Goal: Information Seeking & Learning: Learn about a topic

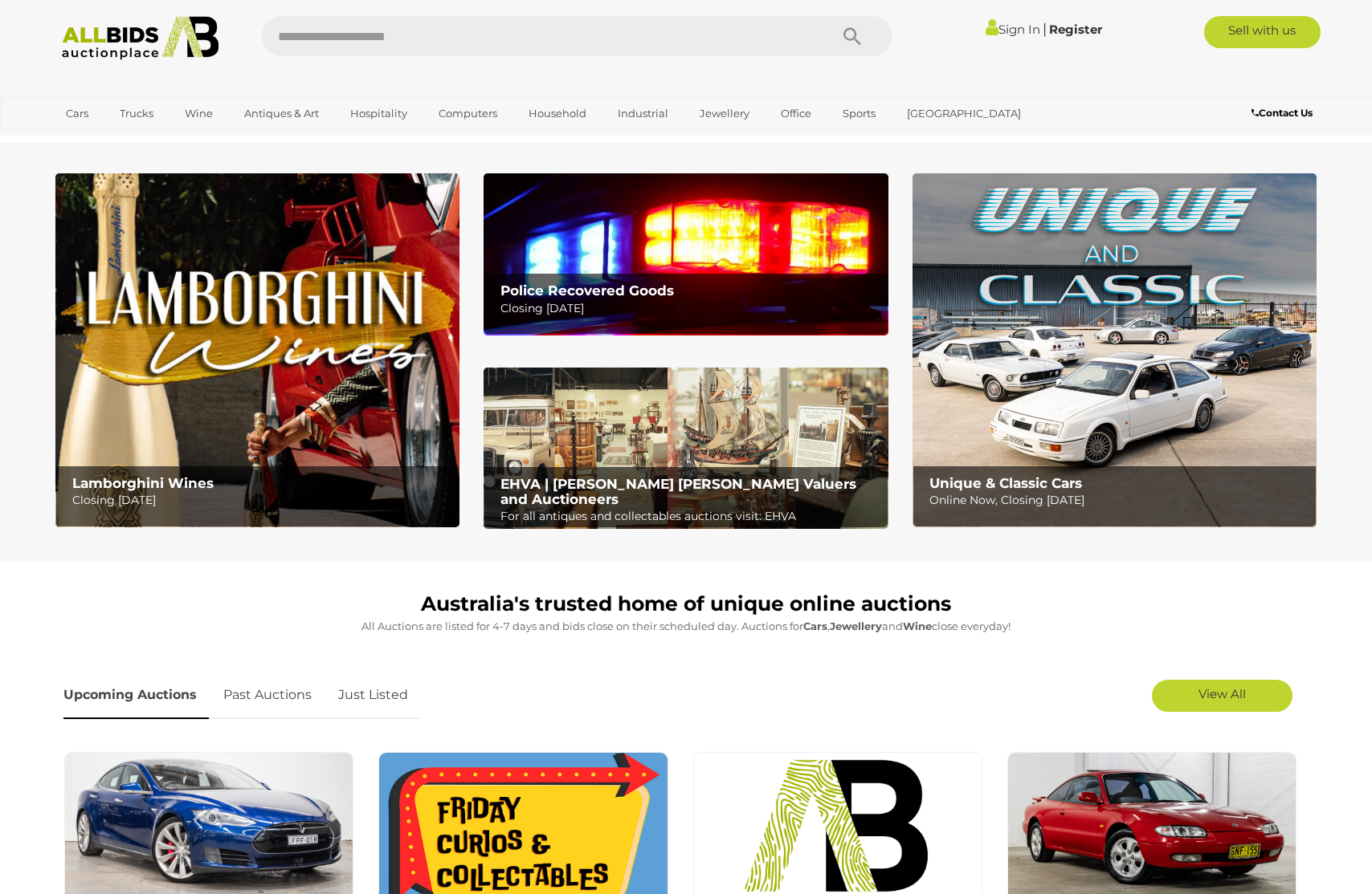
click at [1056, 359] on img at bounding box center [1114, 351] width 404 height 354
click at [257, 689] on link "Past Auctions" at bounding box center [267, 696] width 112 height 47
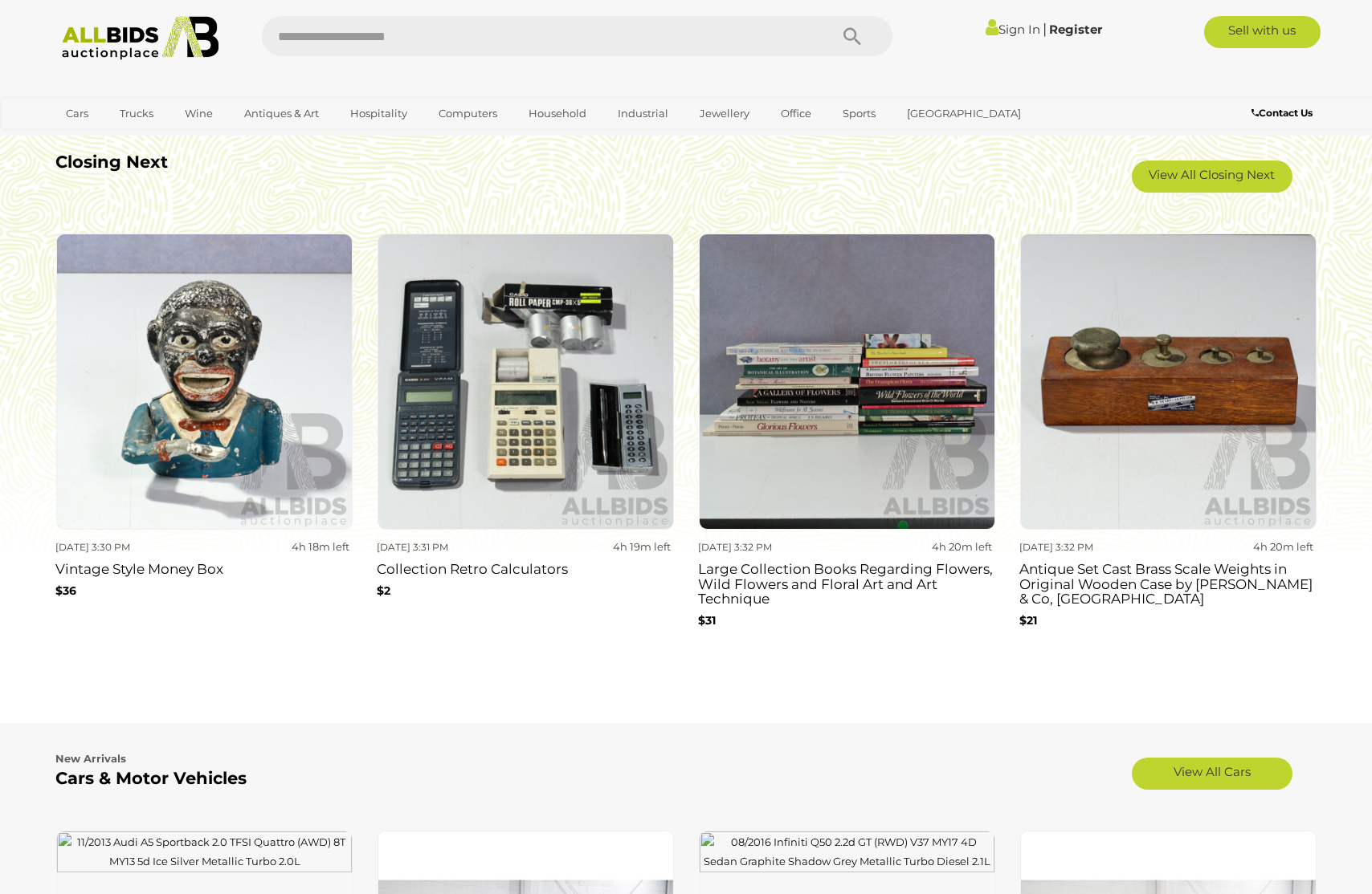
scroll to position [957, 0]
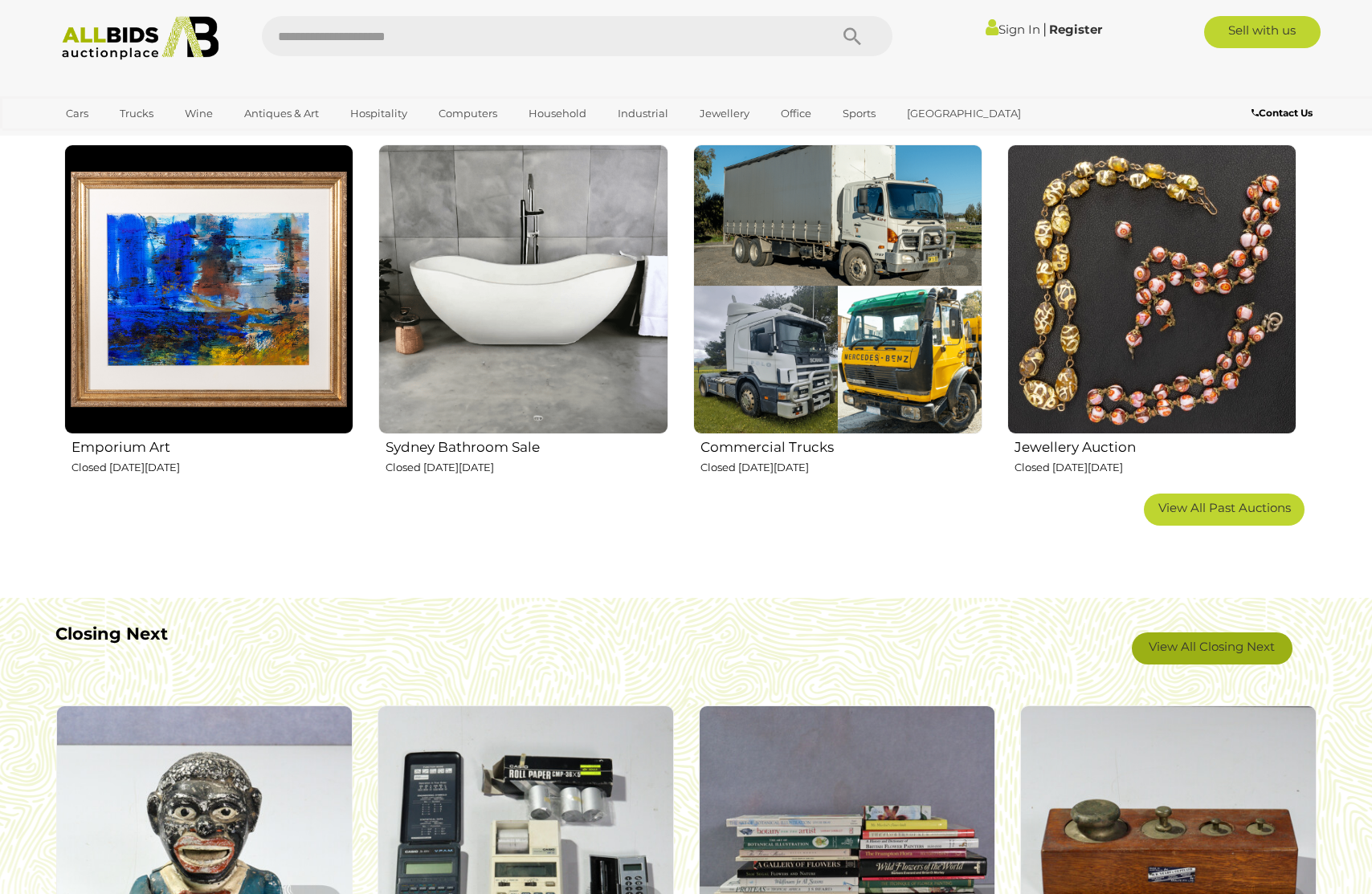
click at [1224, 648] on link "View All Closing Next" at bounding box center [1212, 648] width 160 height 32
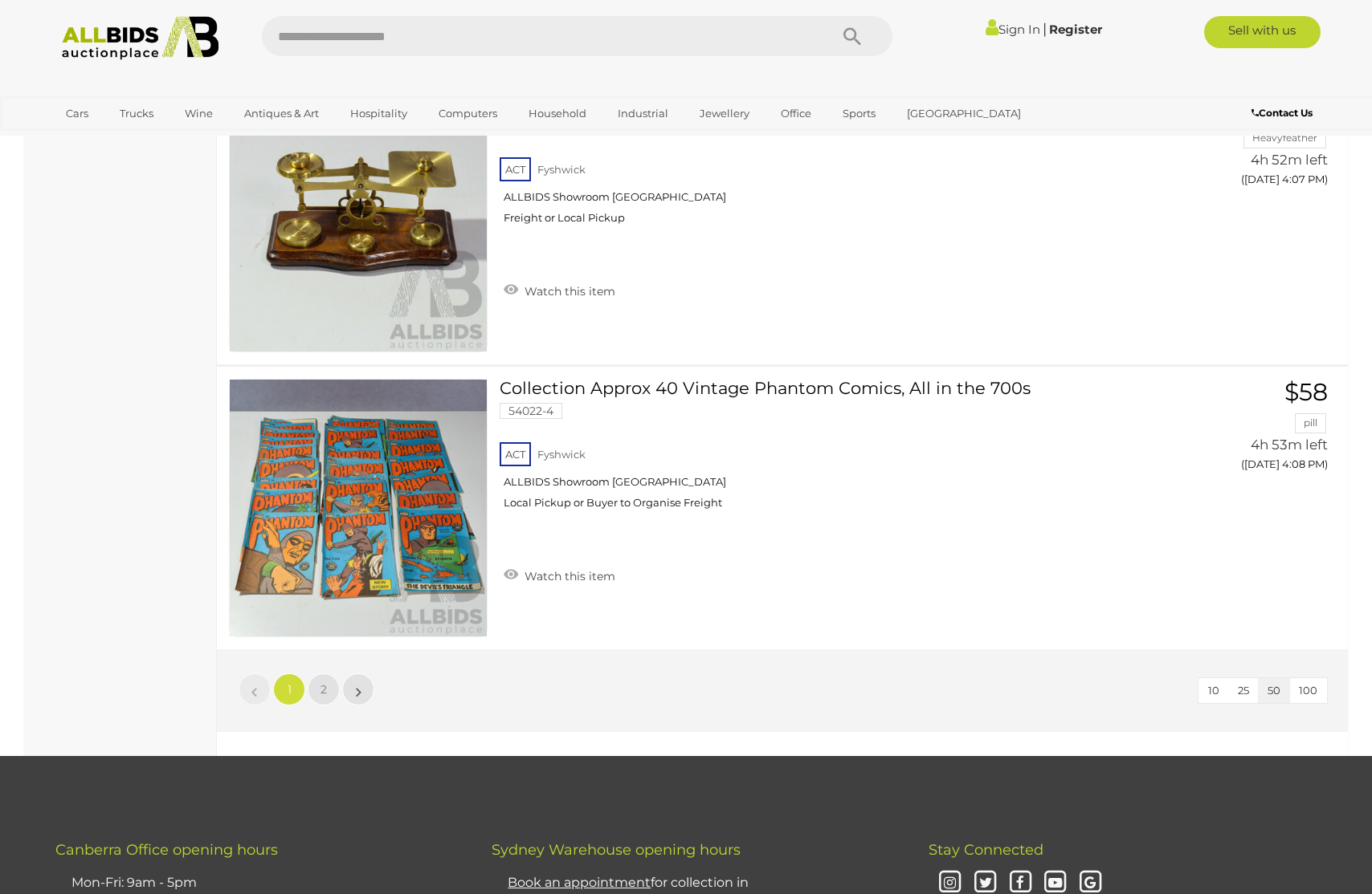
scroll to position [13925, 0]
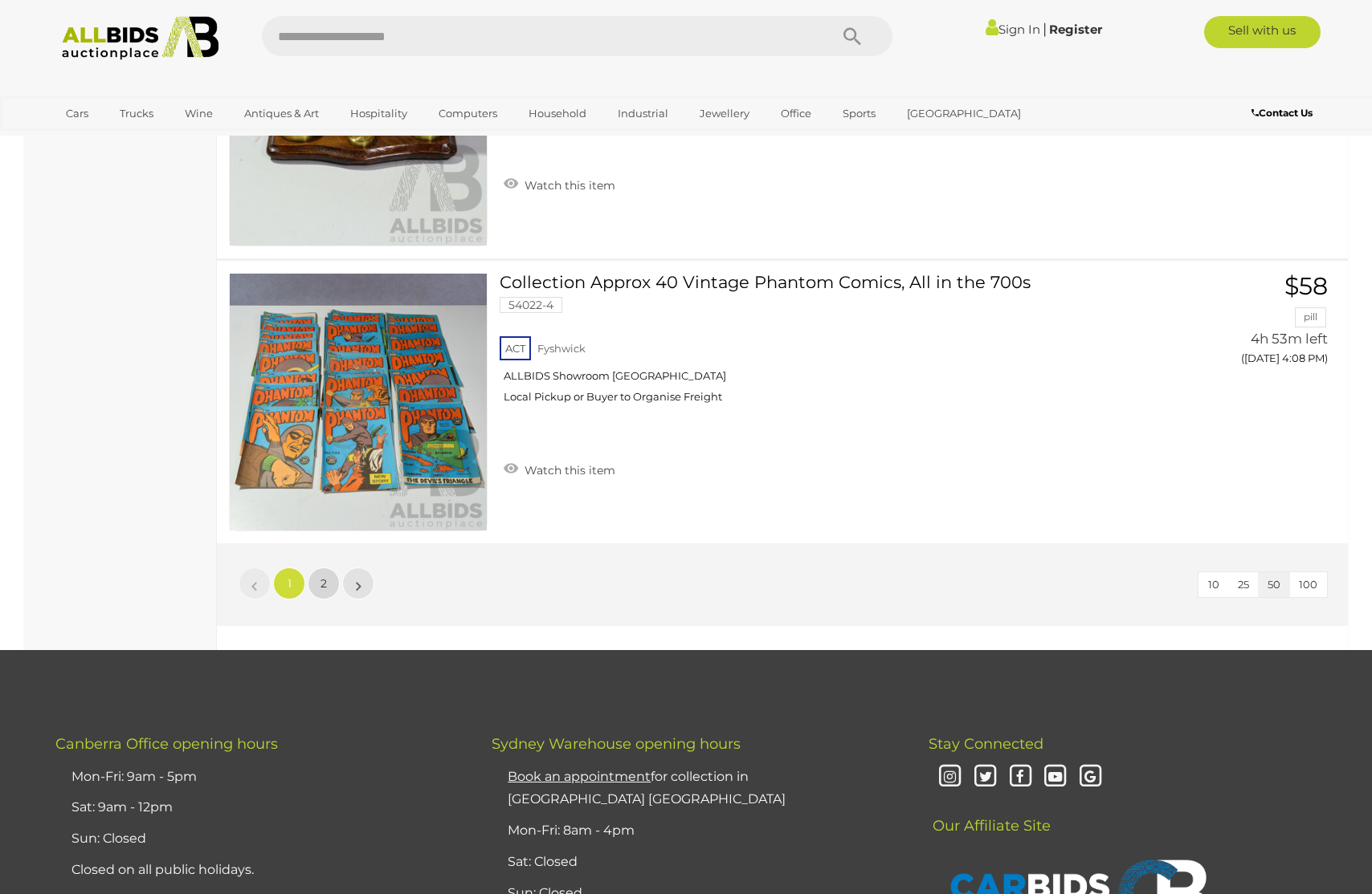
click at [328, 583] on link "2" at bounding box center [323, 584] width 32 height 32
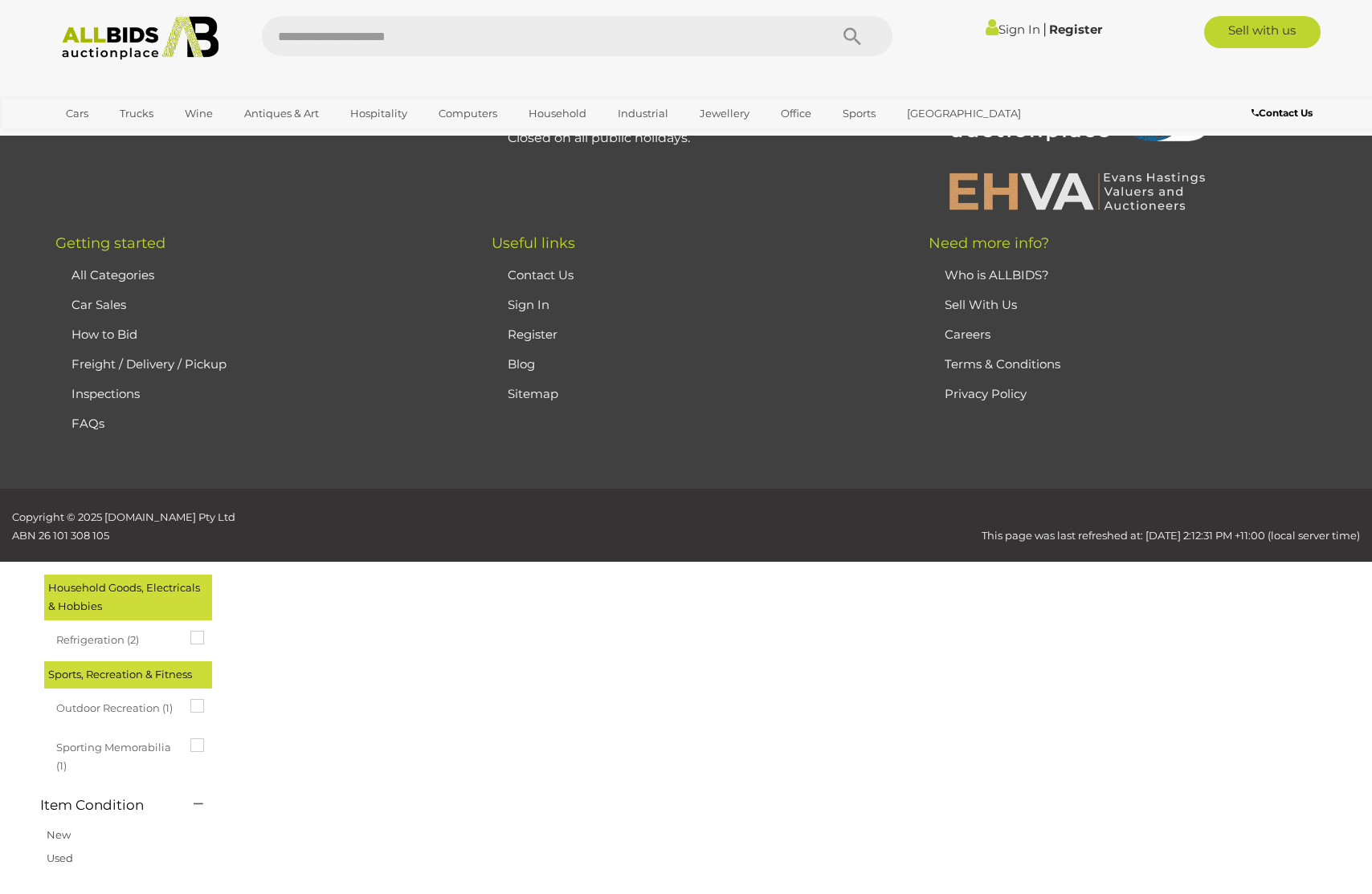
scroll to position [55, 0]
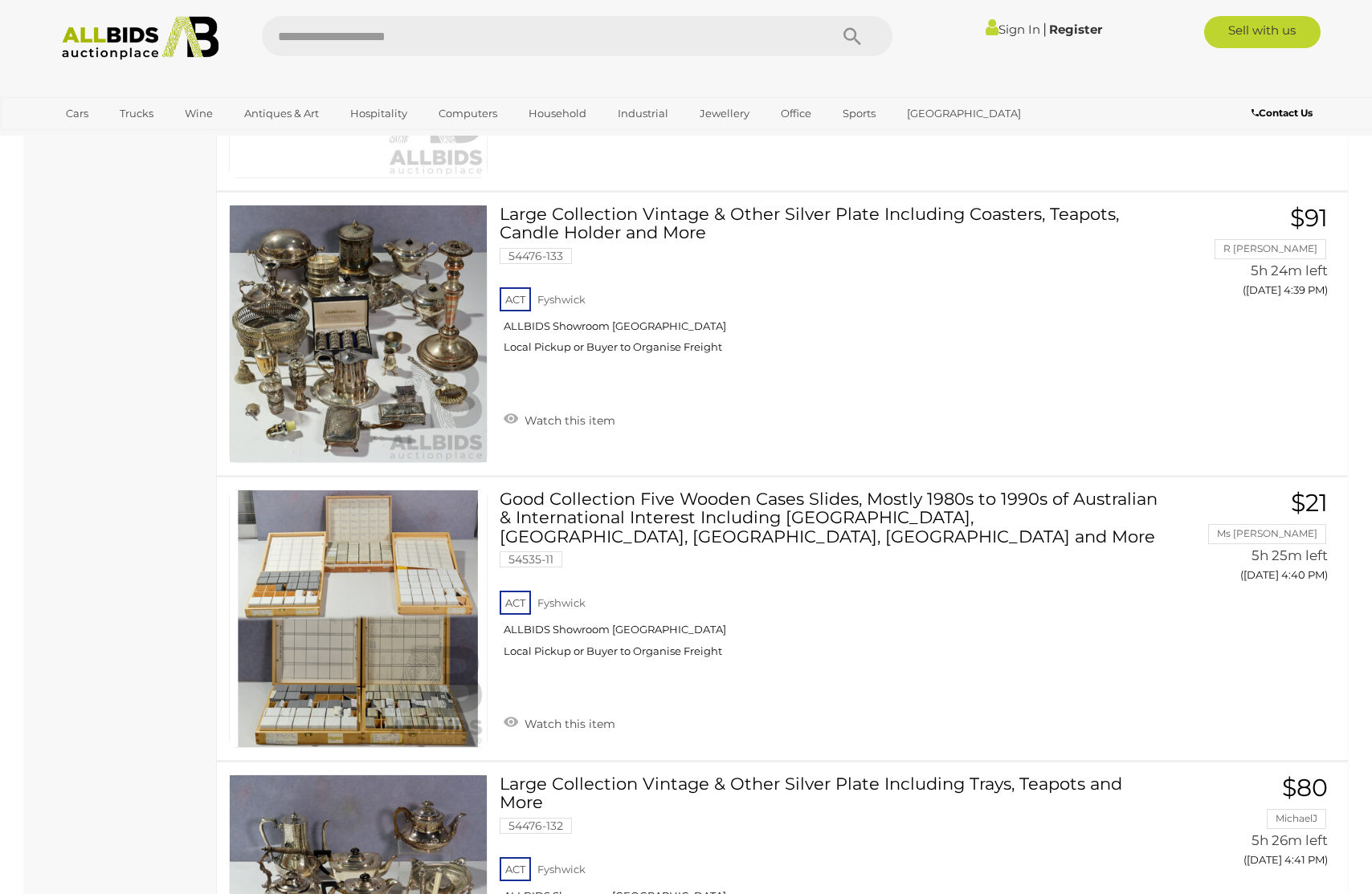
scroll to position [10148, 0]
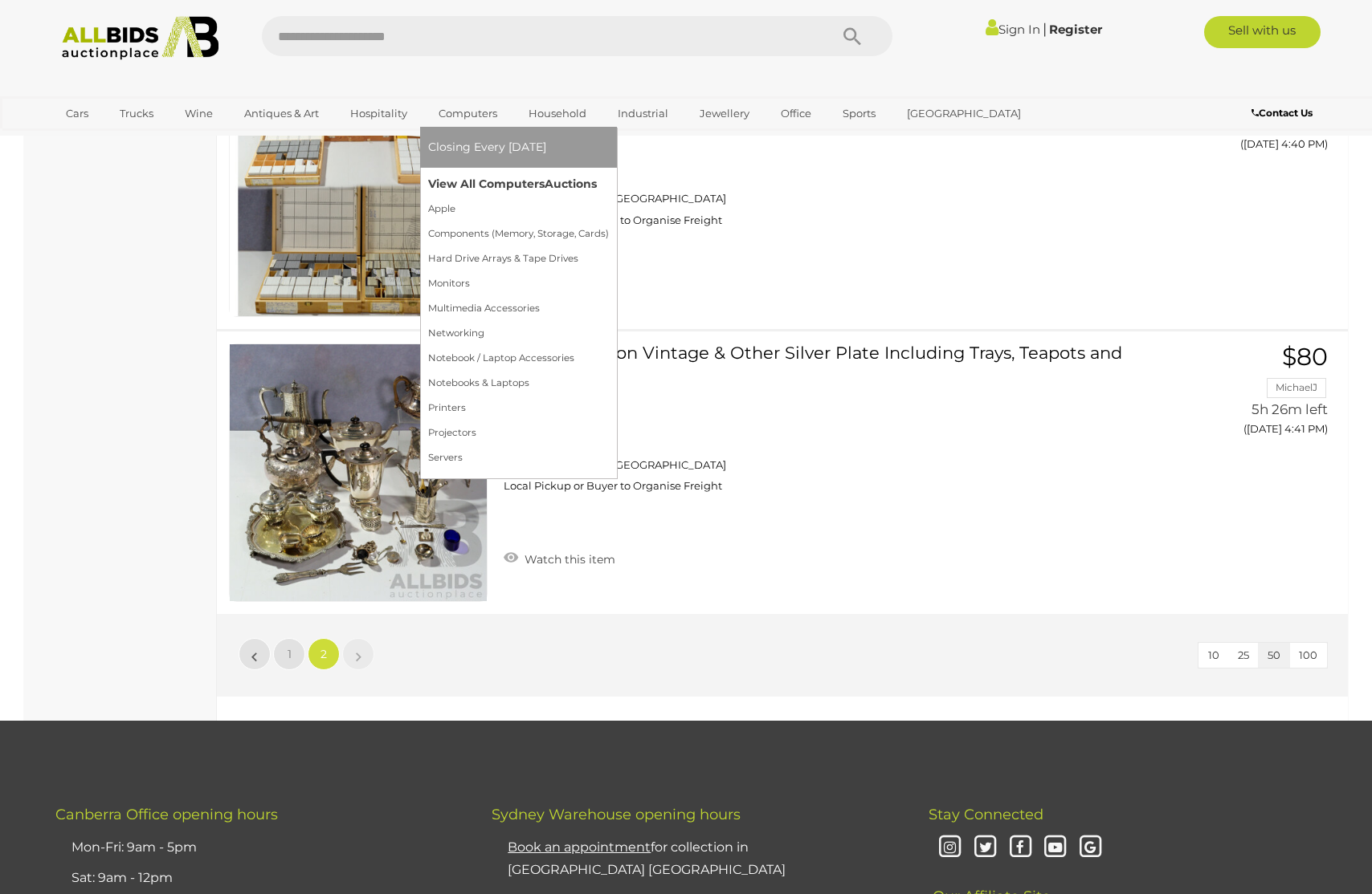
click at [492, 186] on link "View All Computers Auctions" at bounding box center [519, 184] width 181 height 25
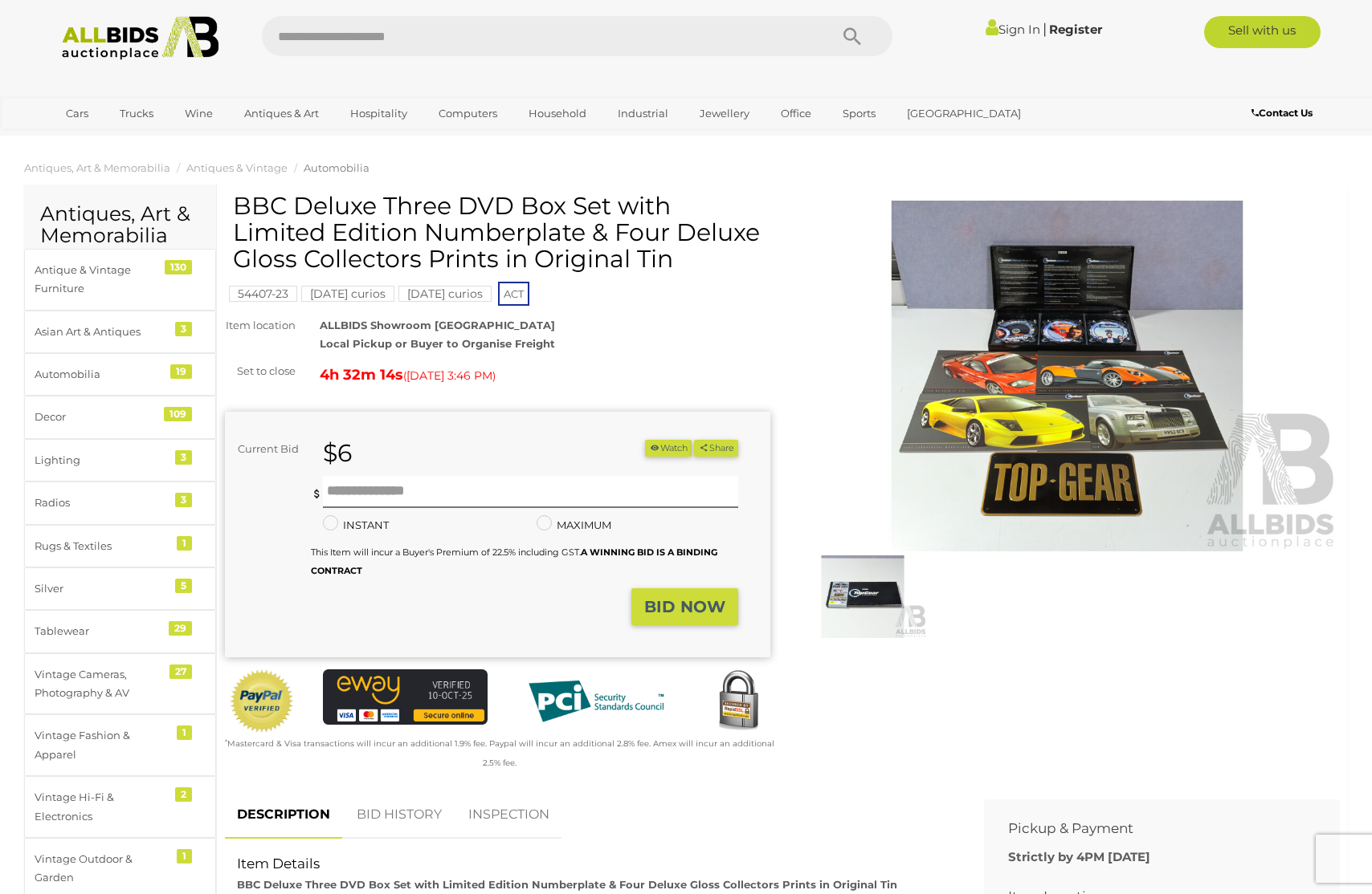
click at [1084, 389] on img at bounding box center [1066, 376] width 545 height 352
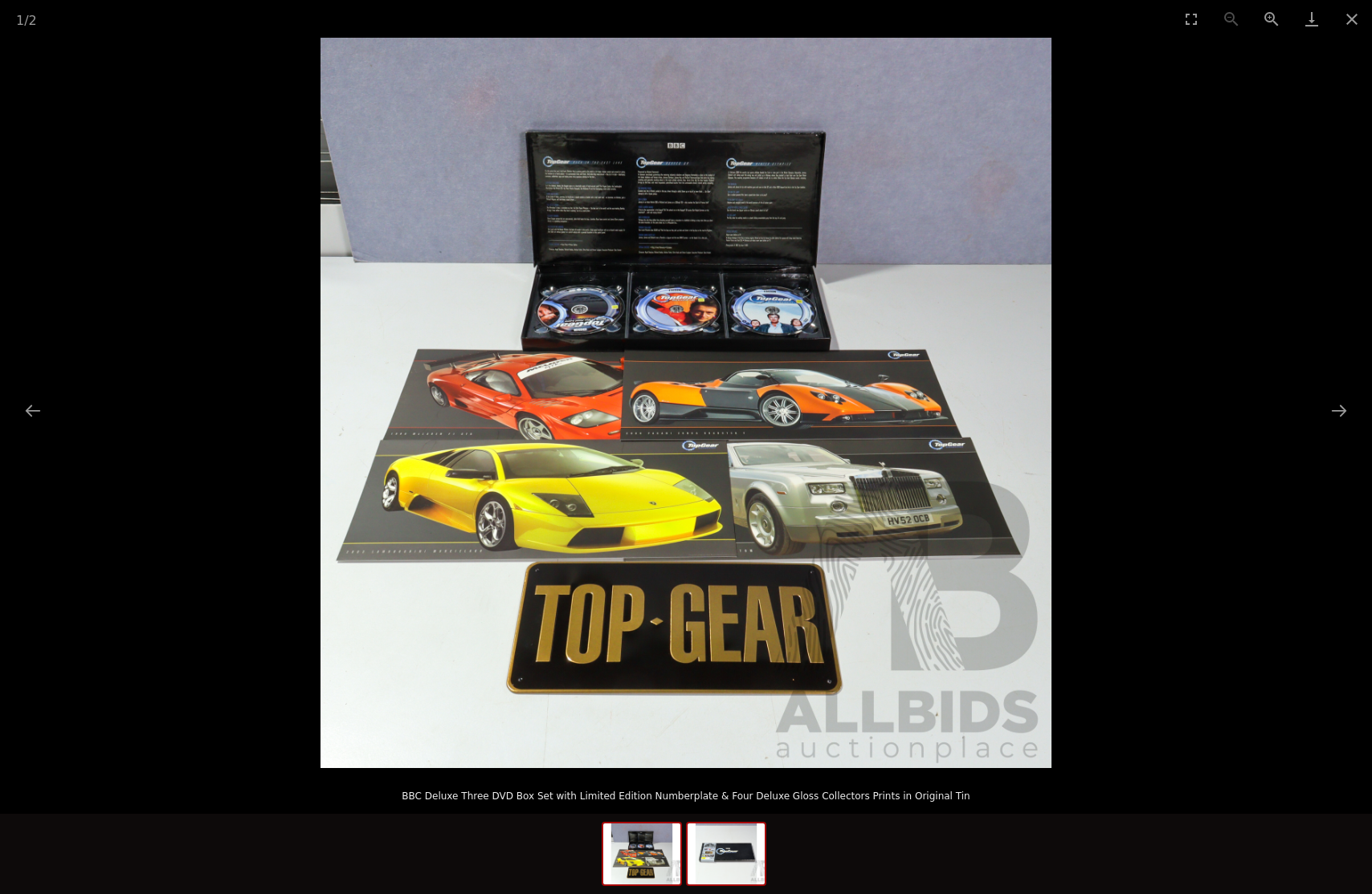
click at [710, 848] on img at bounding box center [726, 855] width 77 height 61
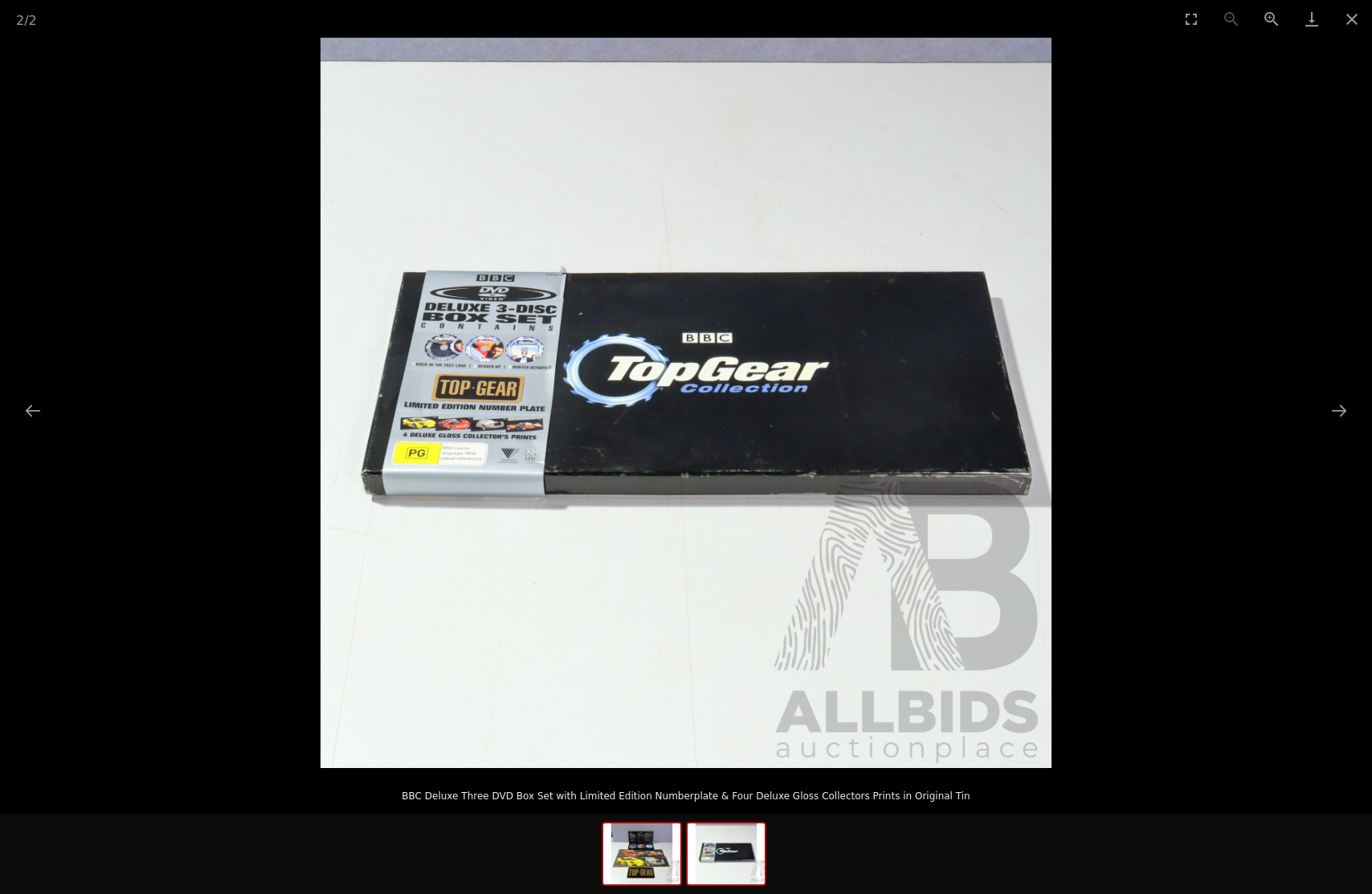
click at [635, 868] on img at bounding box center [642, 855] width 77 height 61
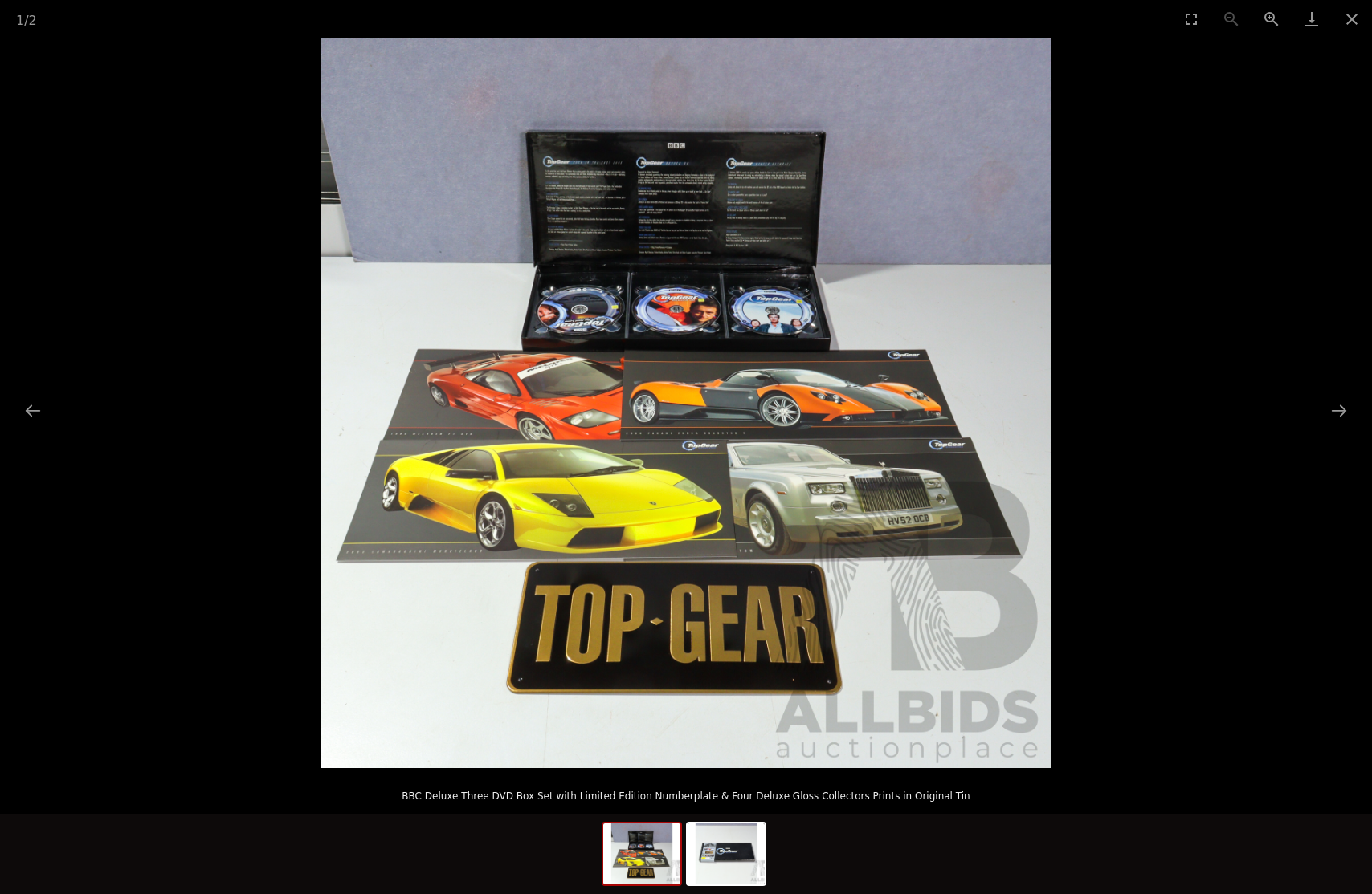
click at [1325, 211] on picture at bounding box center [686, 403] width 1372 height 731
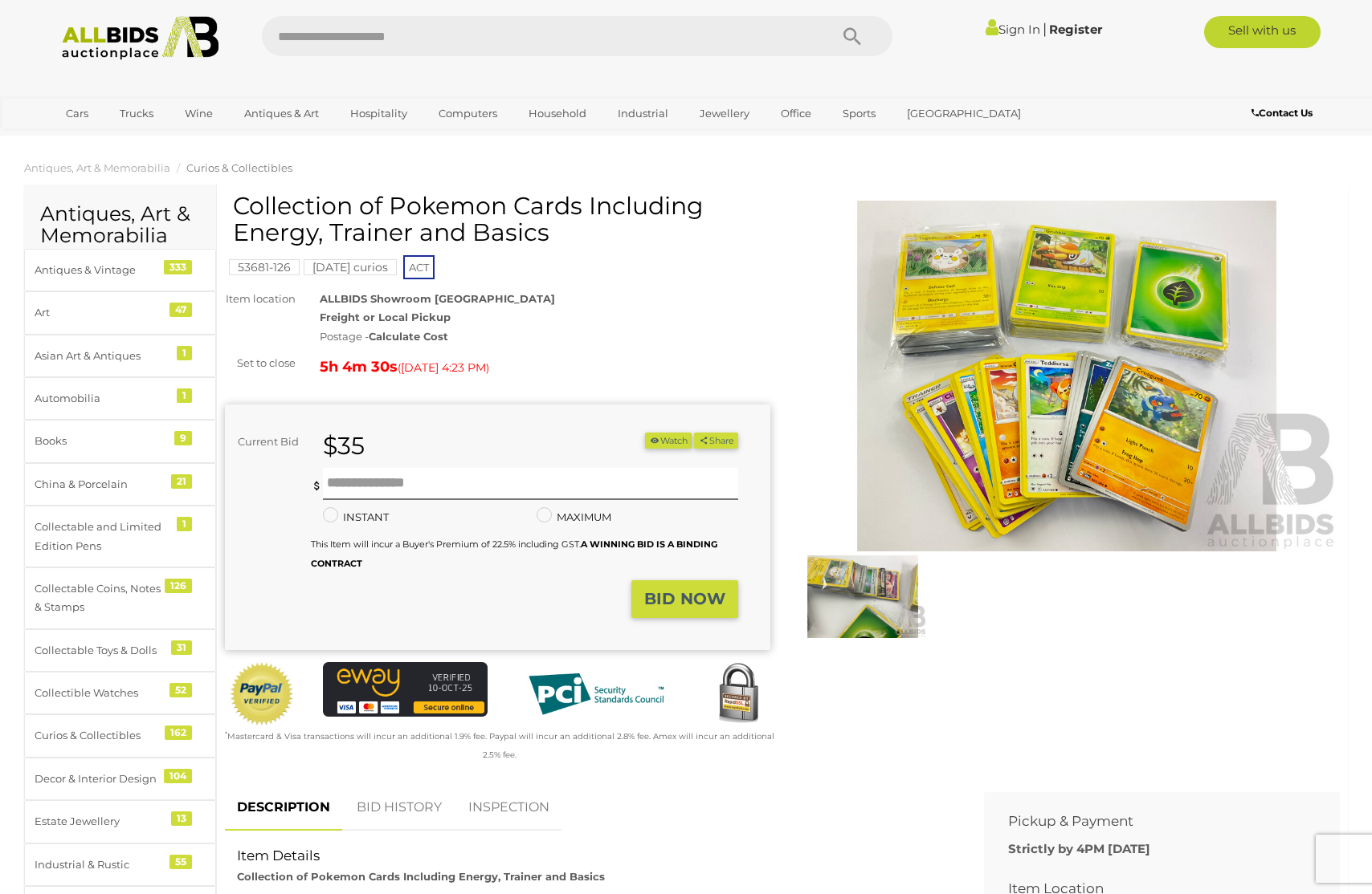
click at [1056, 363] on img at bounding box center [1066, 376] width 545 height 352
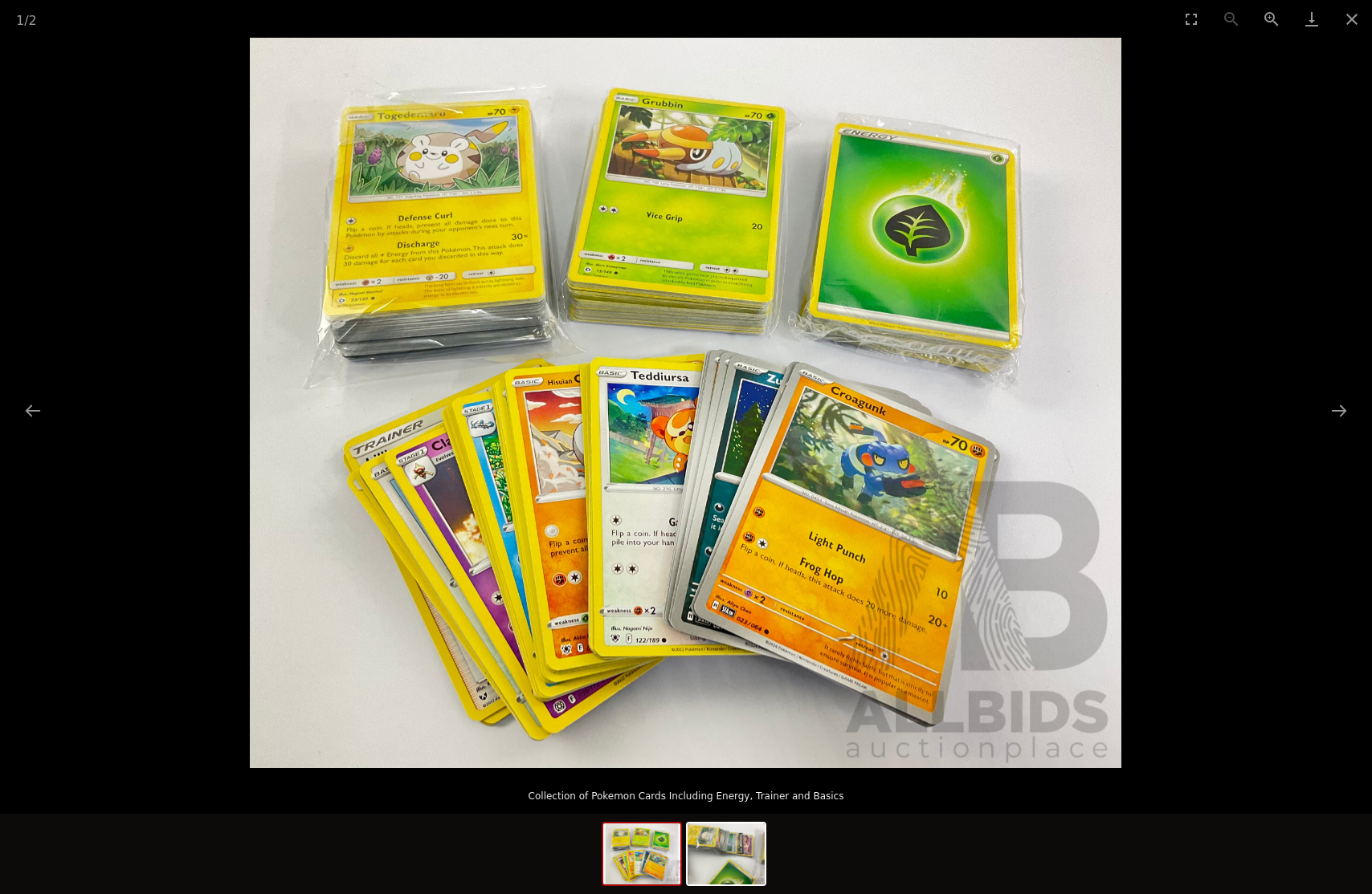
click at [1206, 259] on picture at bounding box center [686, 403] width 1372 height 731
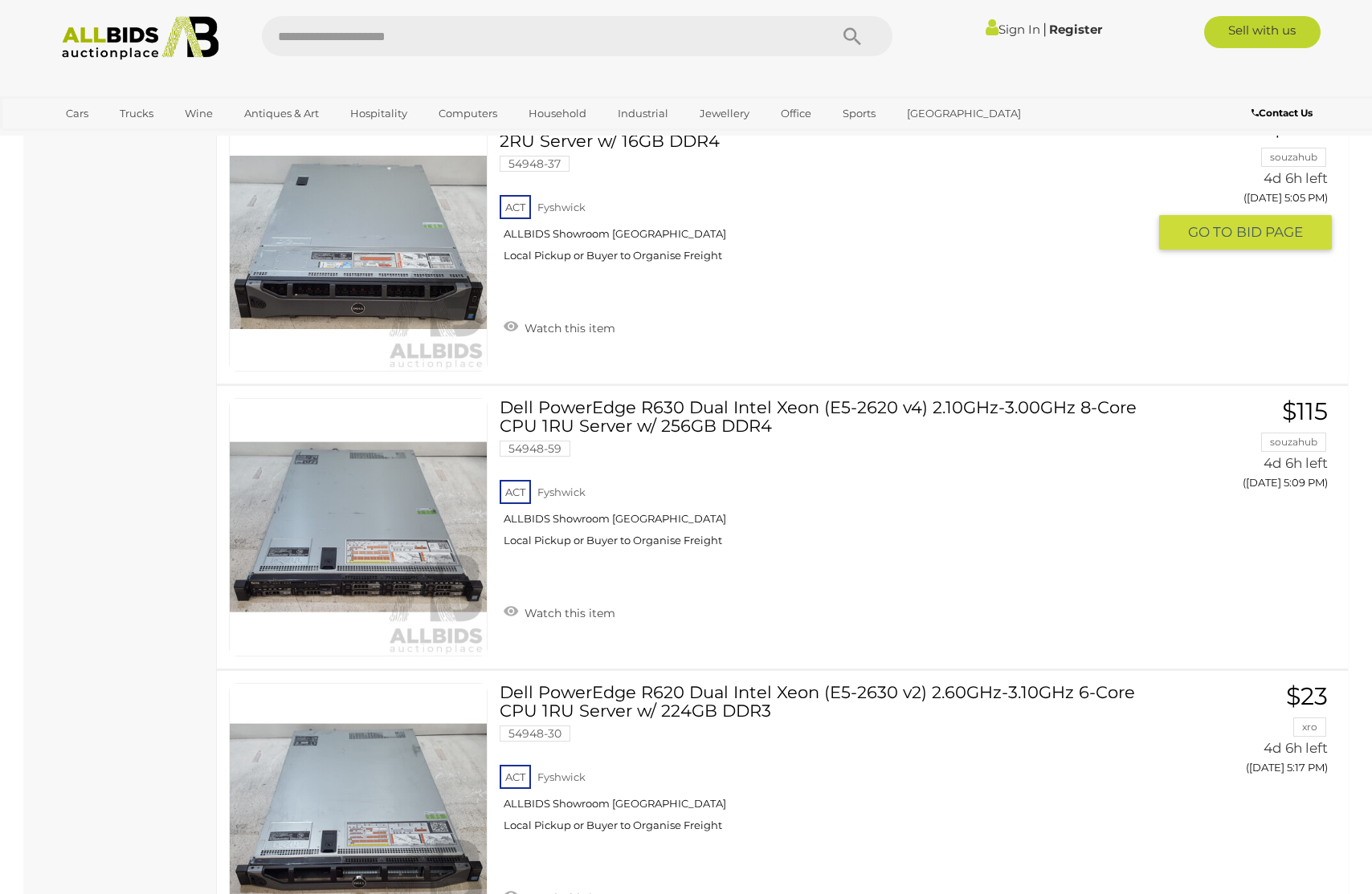
scroll to position [10889, 0]
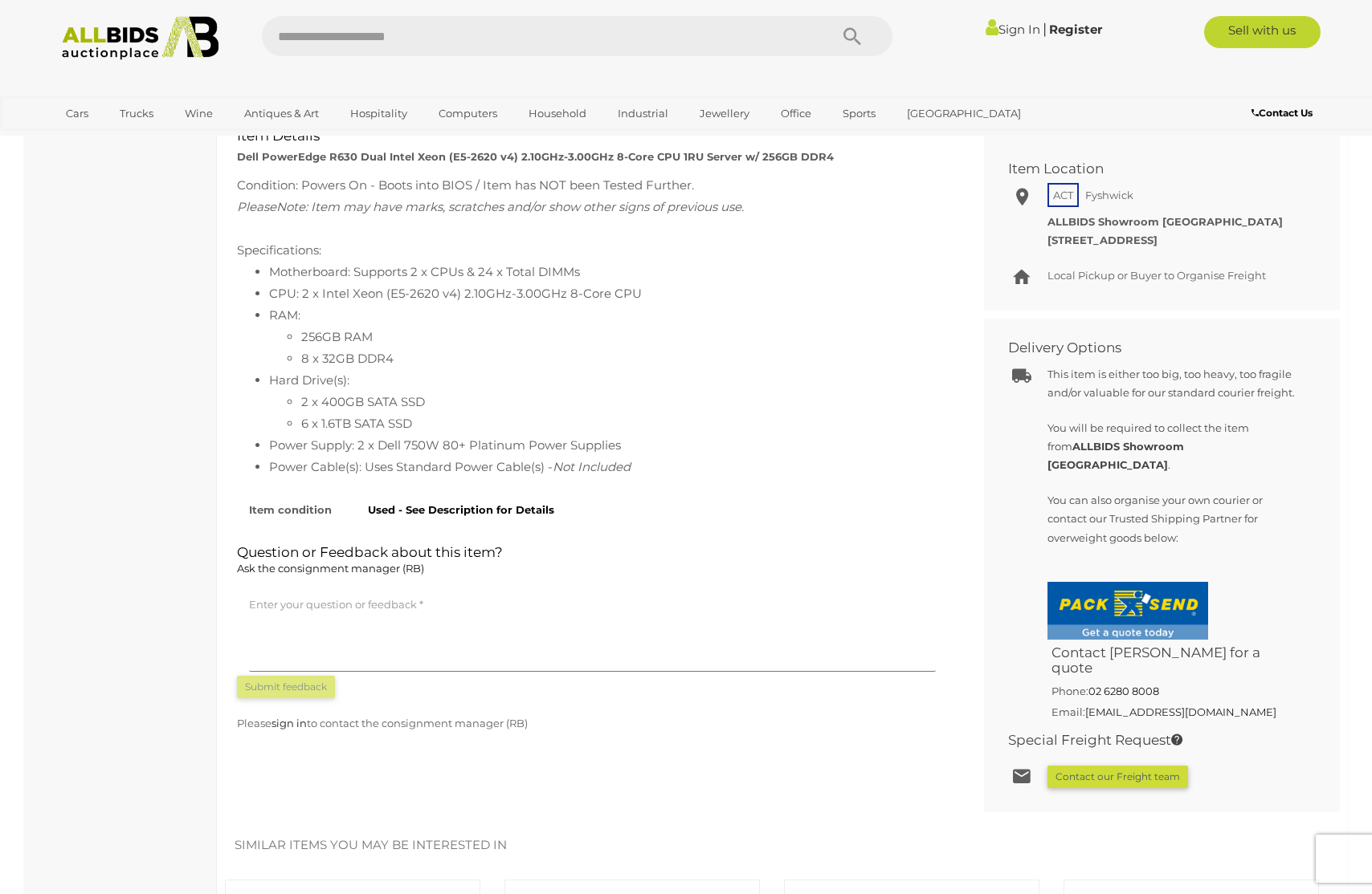
scroll to position [729, 0]
click at [1179, 732] on icon at bounding box center [1176, 739] width 11 height 14
click at [1181, 732] on icon at bounding box center [1176, 739] width 11 height 14
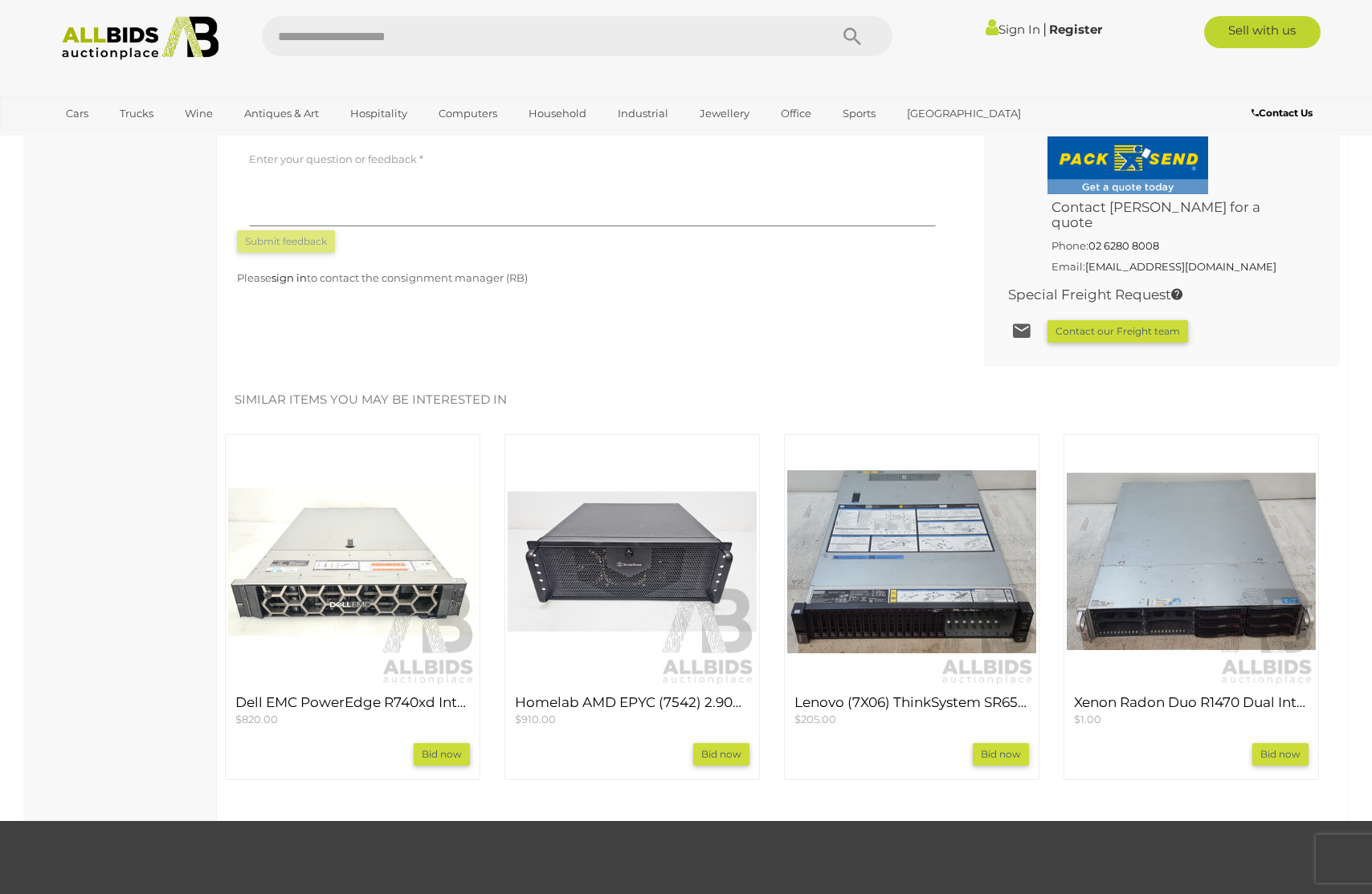
scroll to position [1200, 0]
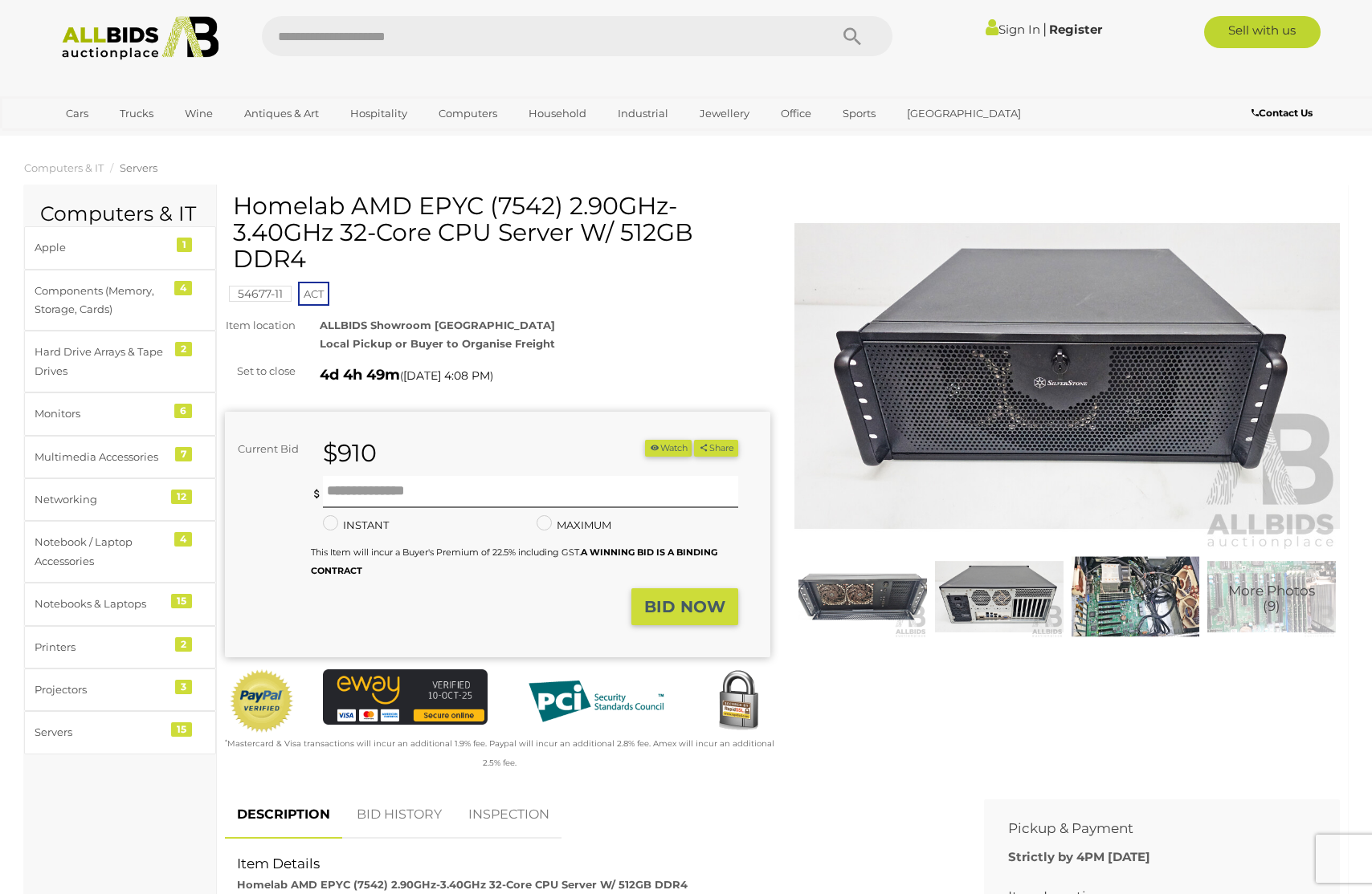
click at [1080, 565] on img at bounding box center [1135, 597] width 129 height 83
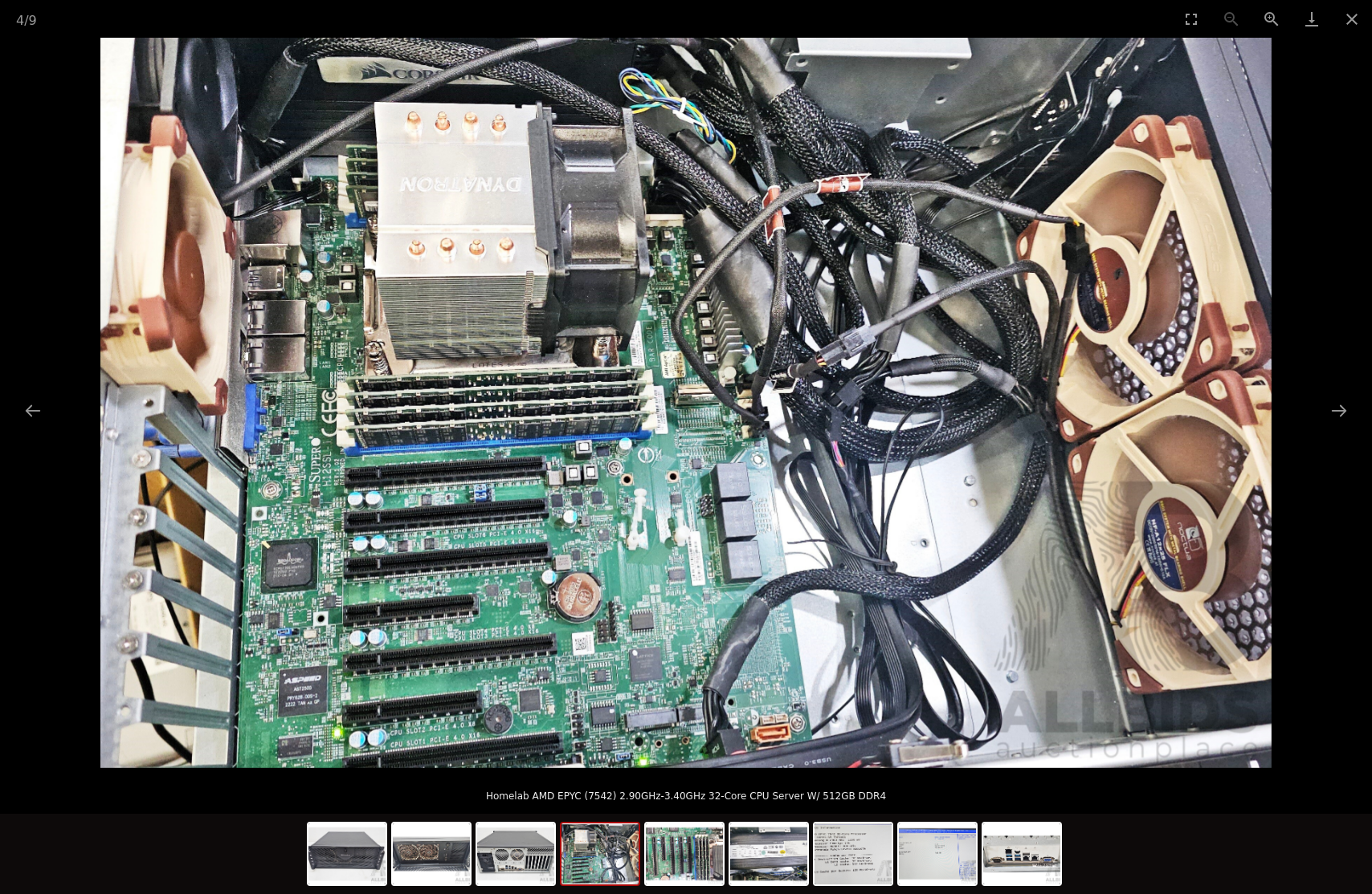
click at [987, 470] on img at bounding box center [686, 403] width 1172 height 731
click at [843, 850] on img at bounding box center [853, 855] width 77 height 61
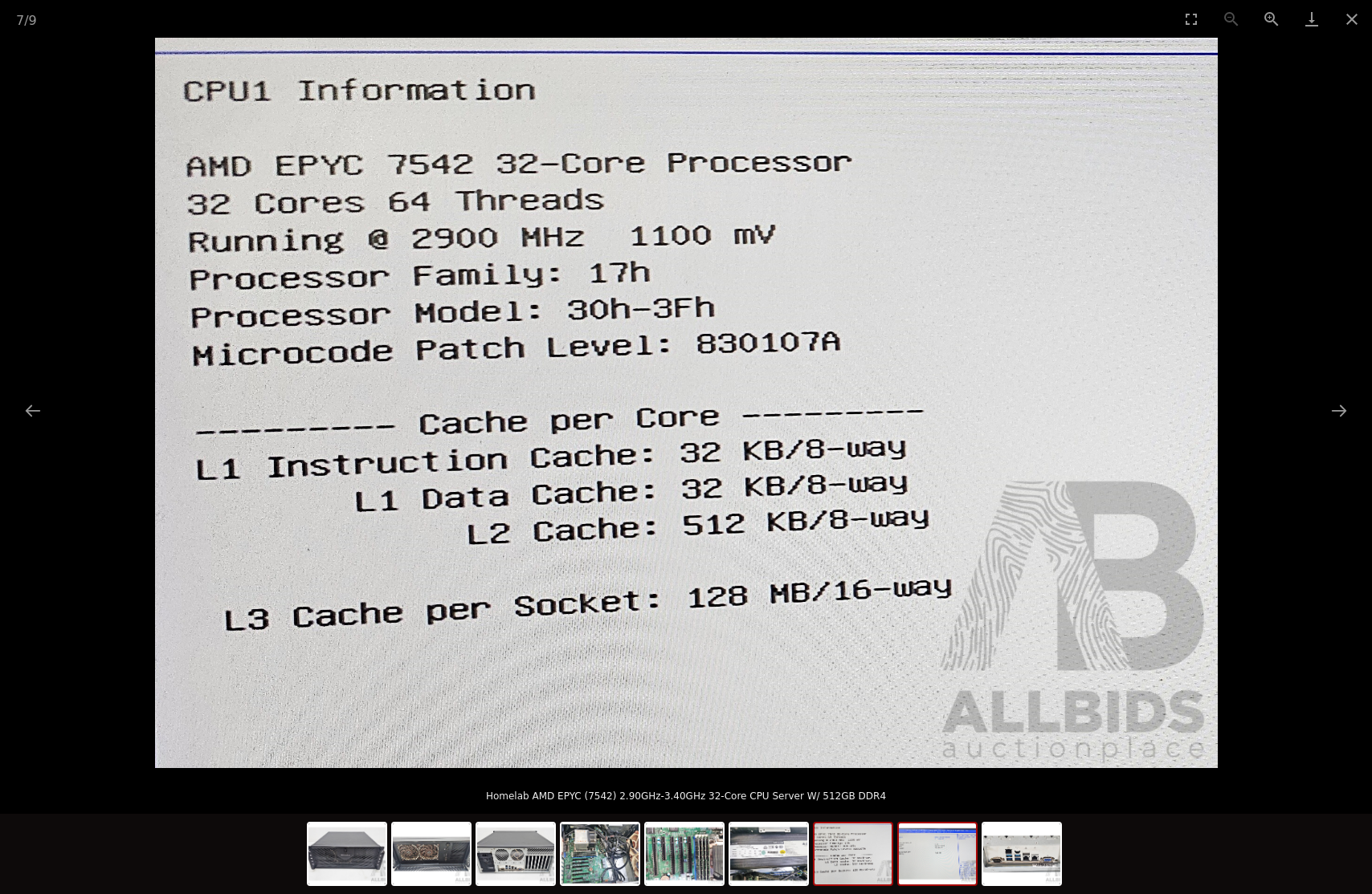
click at [901, 851] on img at bounding box center [938, 855] width 77 height 61
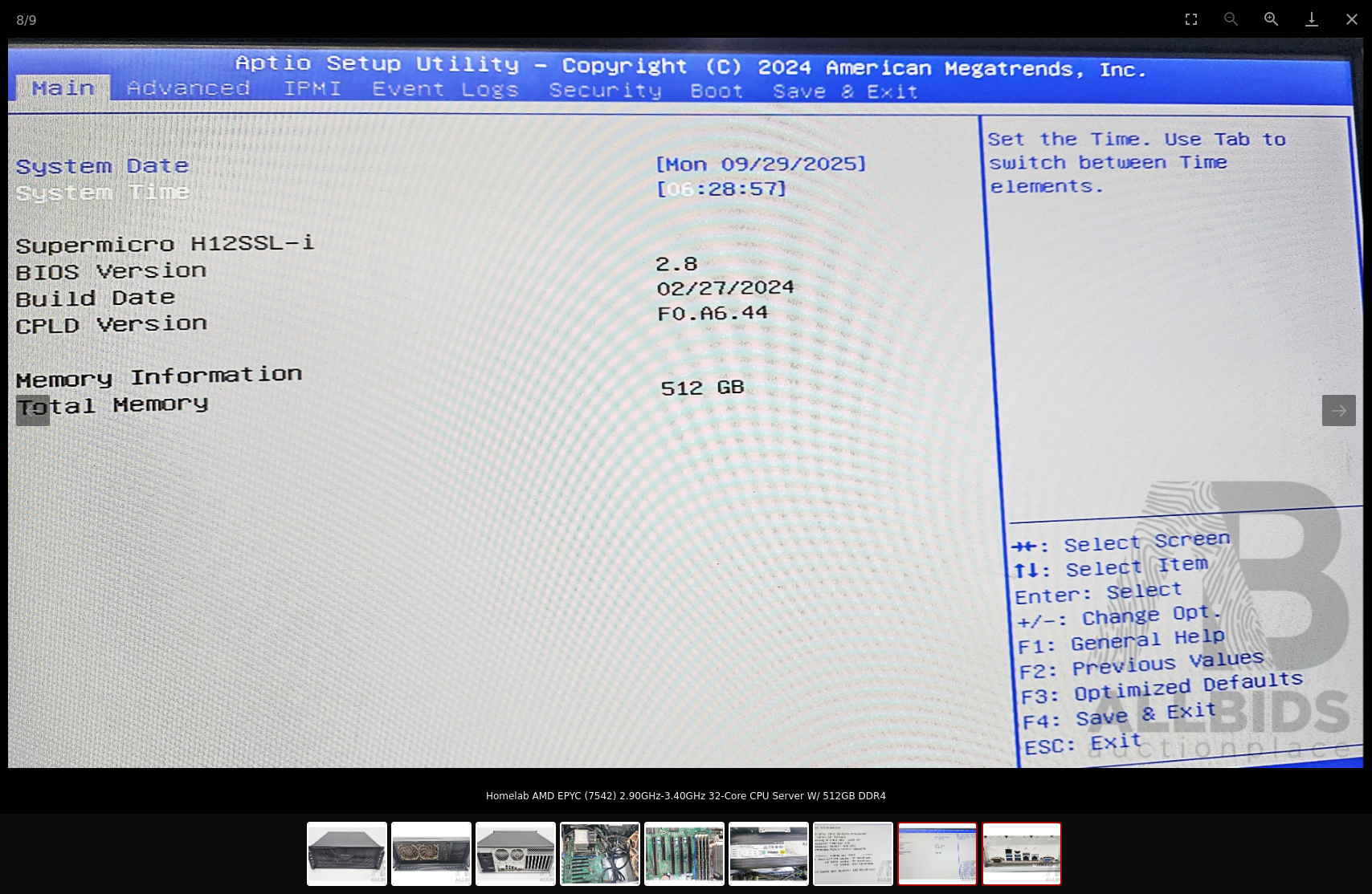
click at [1001, 859] on img at bounding box center [1021, 855] width 77 height 61
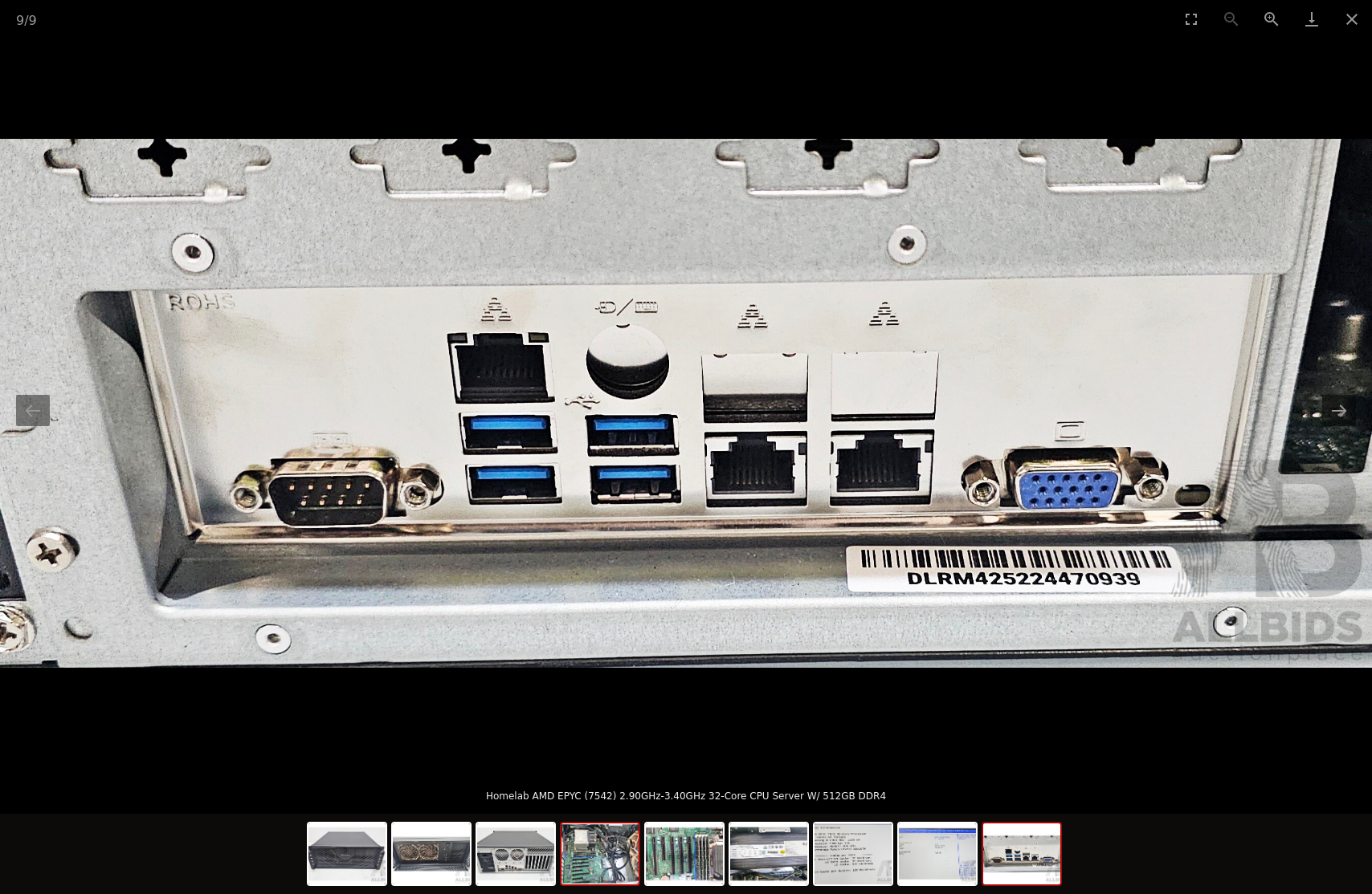
click at [612, 859] on img at bounding box center [600, 855] width 77 height 61
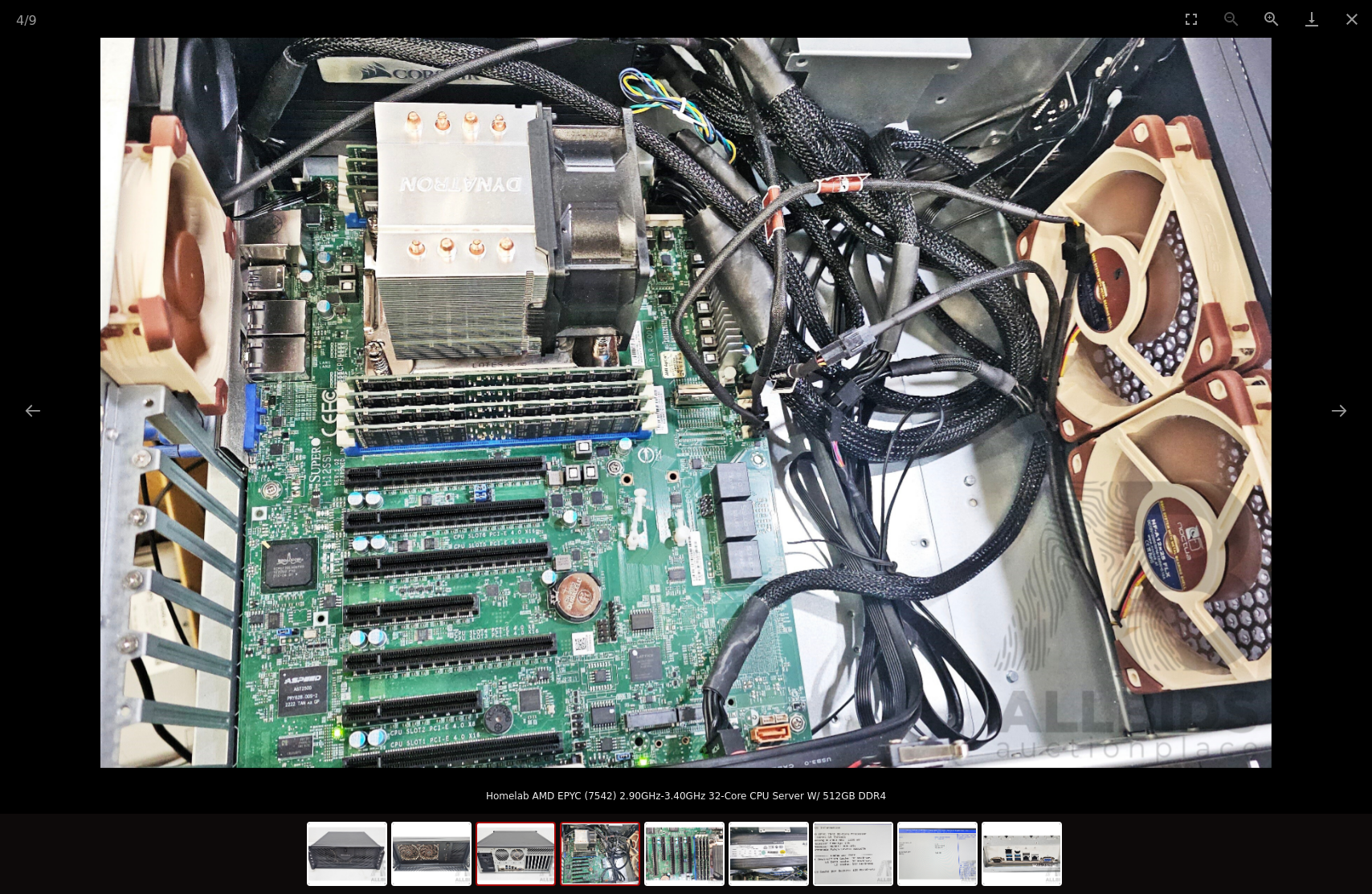
click at [524, 868] on img at bounding box center [515, 855] width 77 height 61
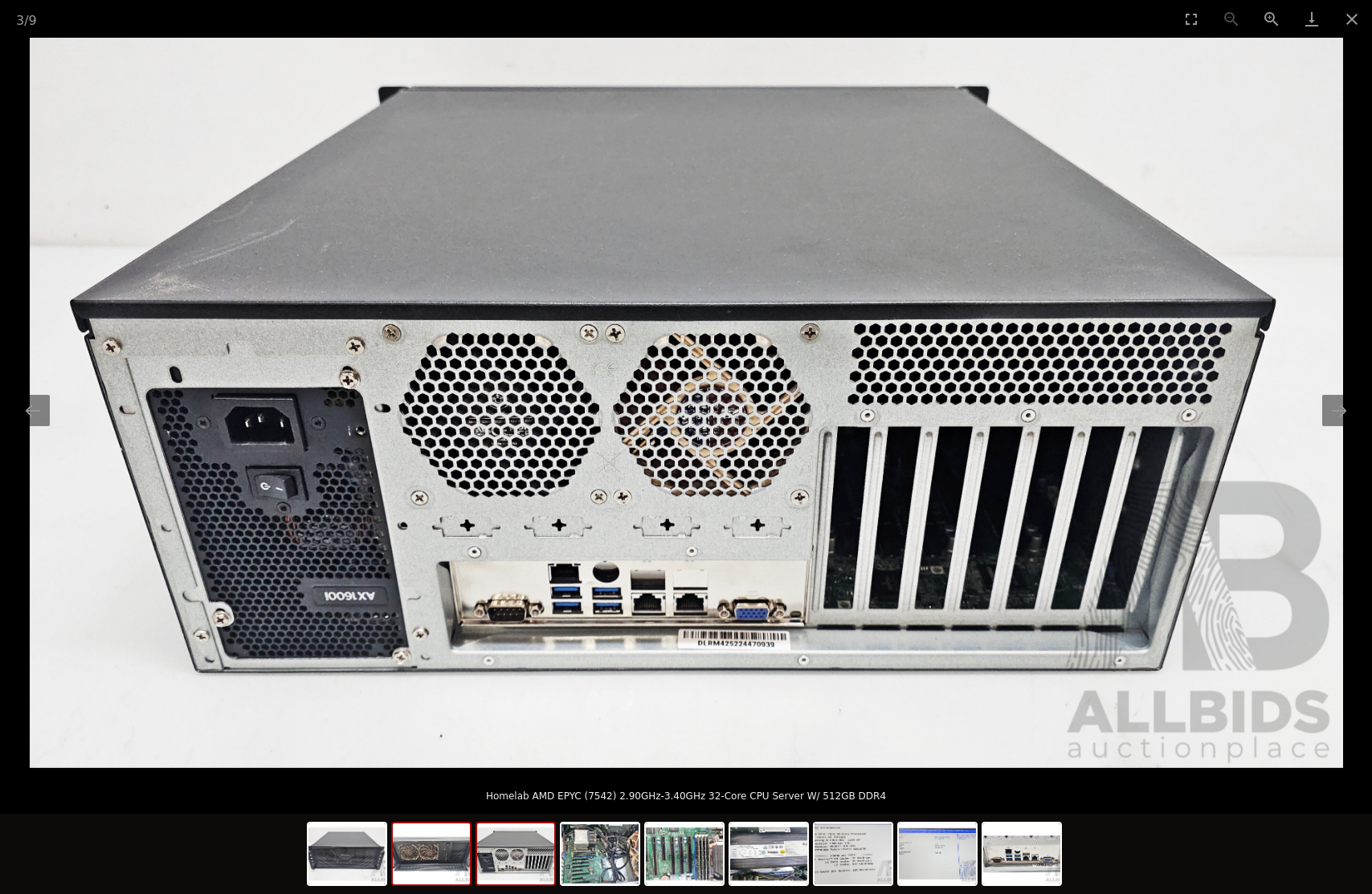
click at [459, 869] on img at bounding box center [431, 855] width 77 height 61
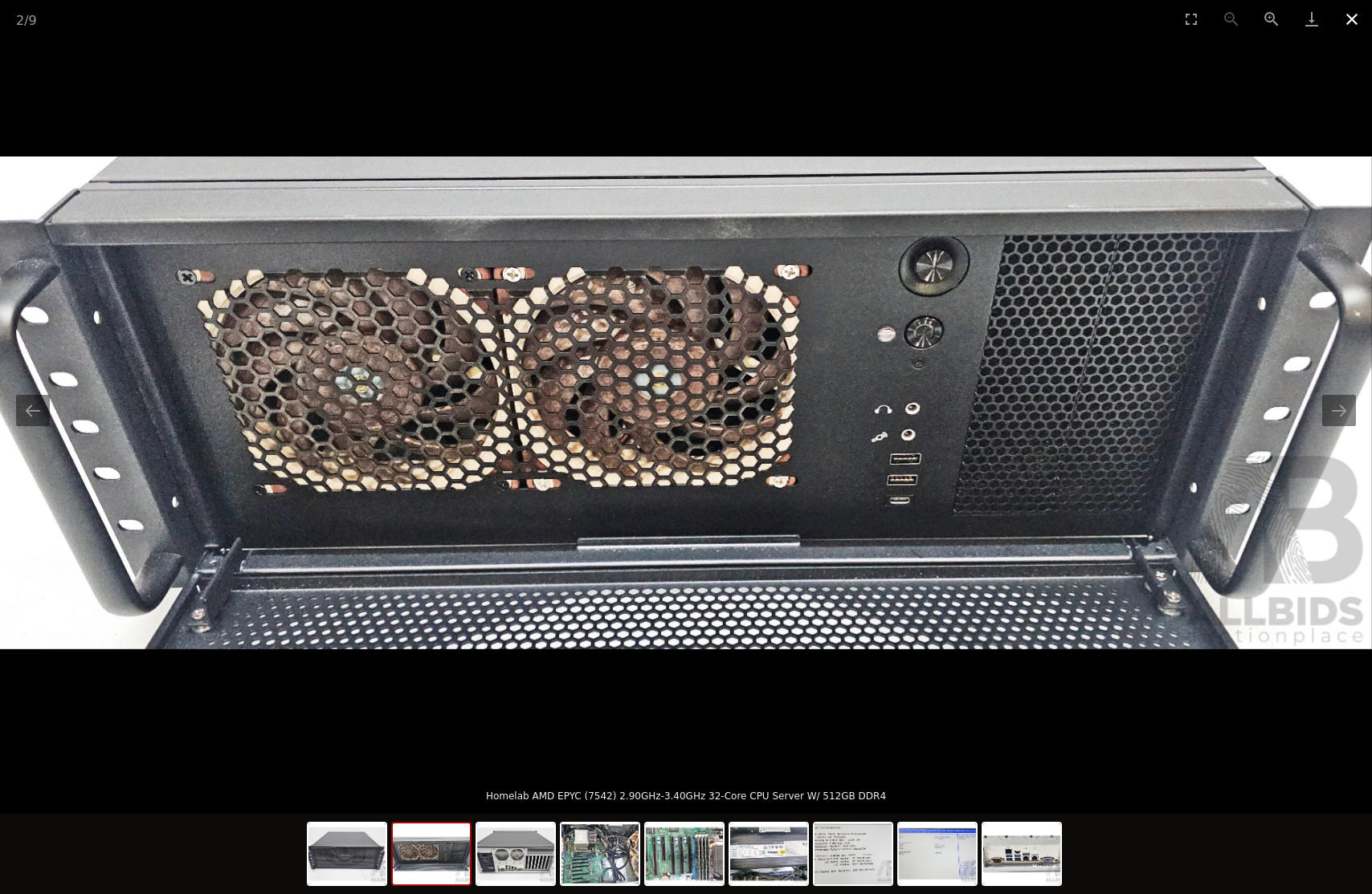
click at [1349, 21] on button "Close gallery" at bounding box center [1351, 19] width 40 height 37
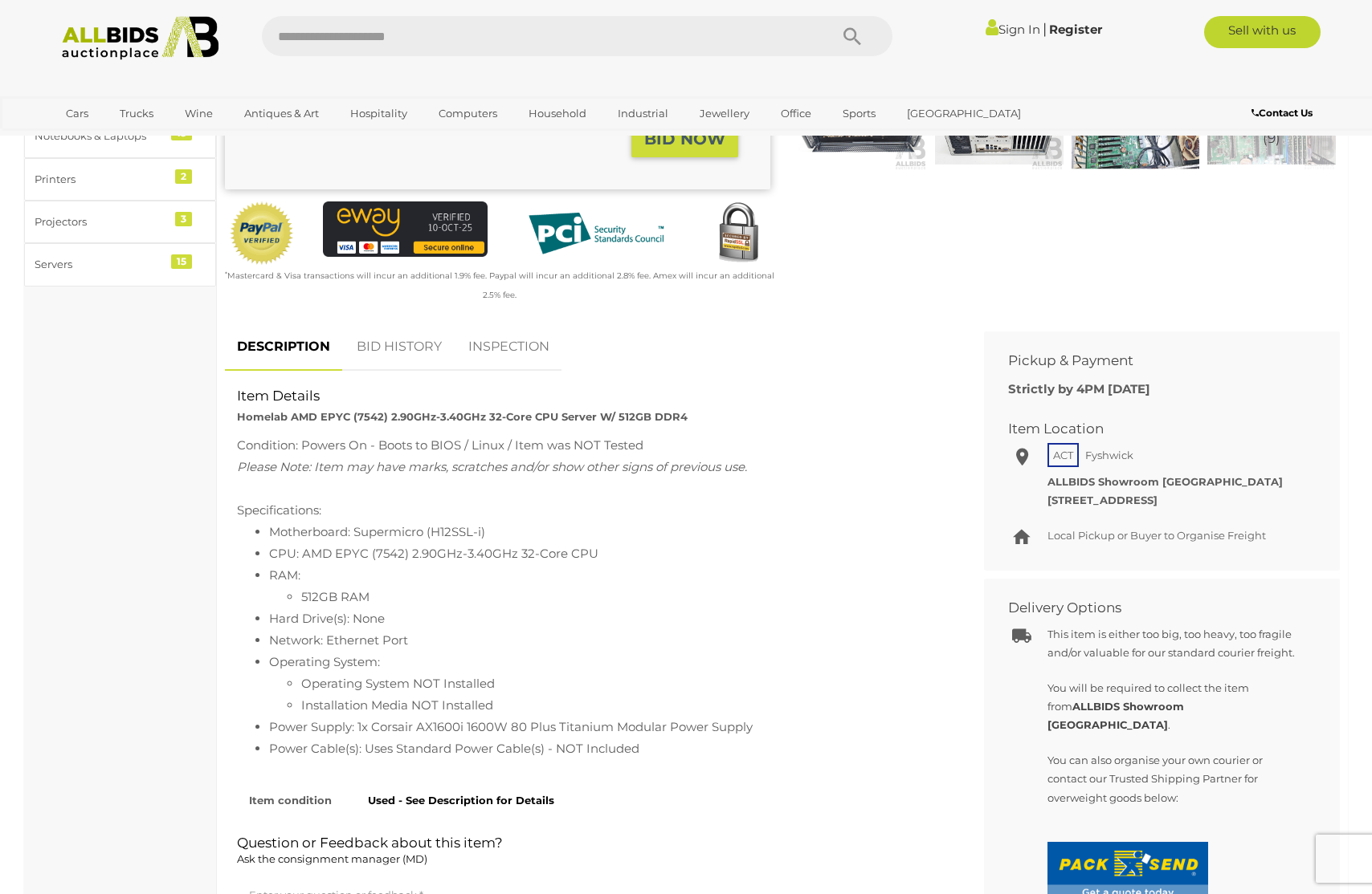
scroll to position [501, 0]
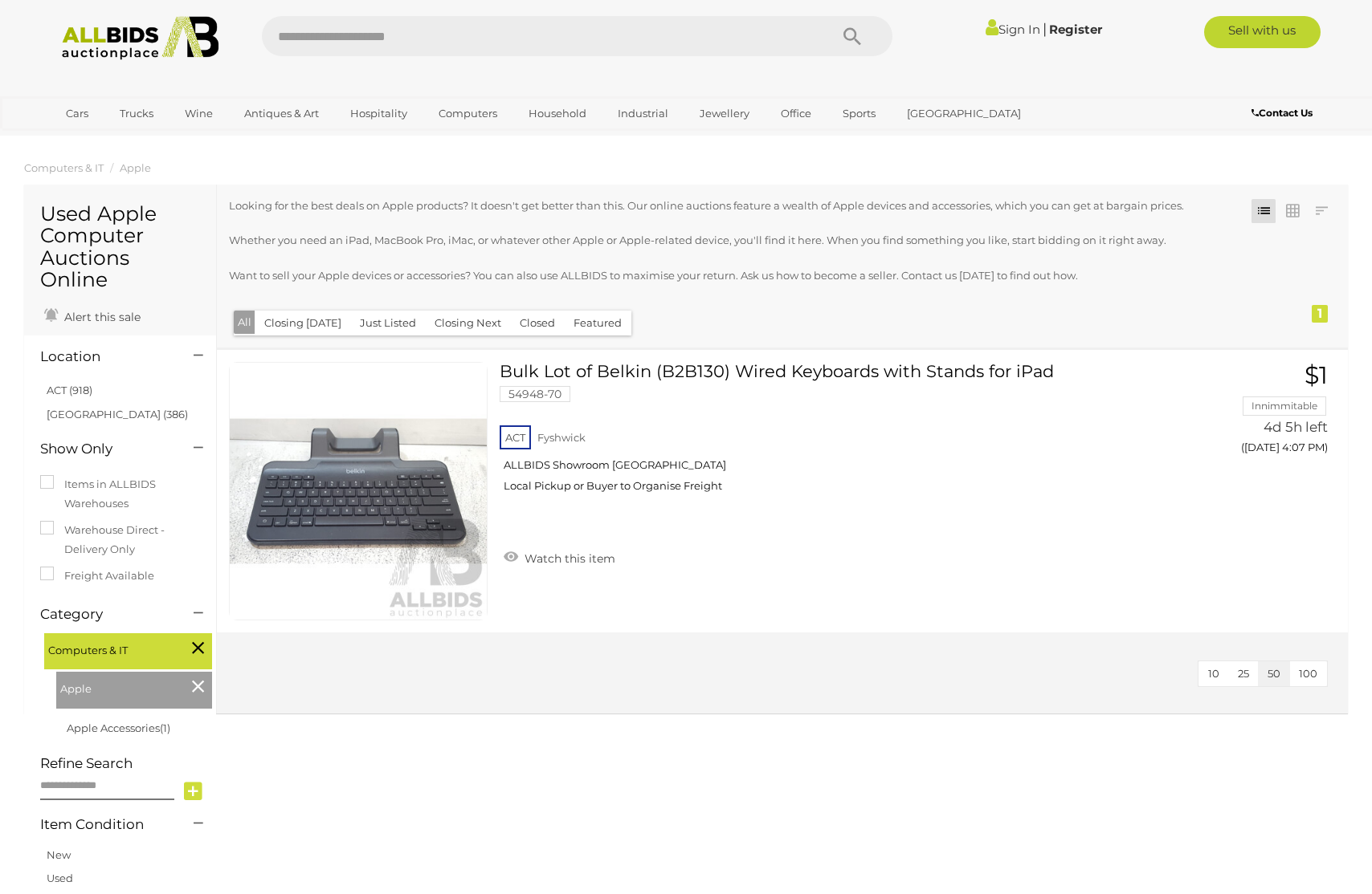
click at [86, 174] on li "Computers & IT" at bounding box center [64, 168] width 80 height 19
click at [82, 171] on span "Computers & IT" at bounding box center [64, 167] width 80 height 13
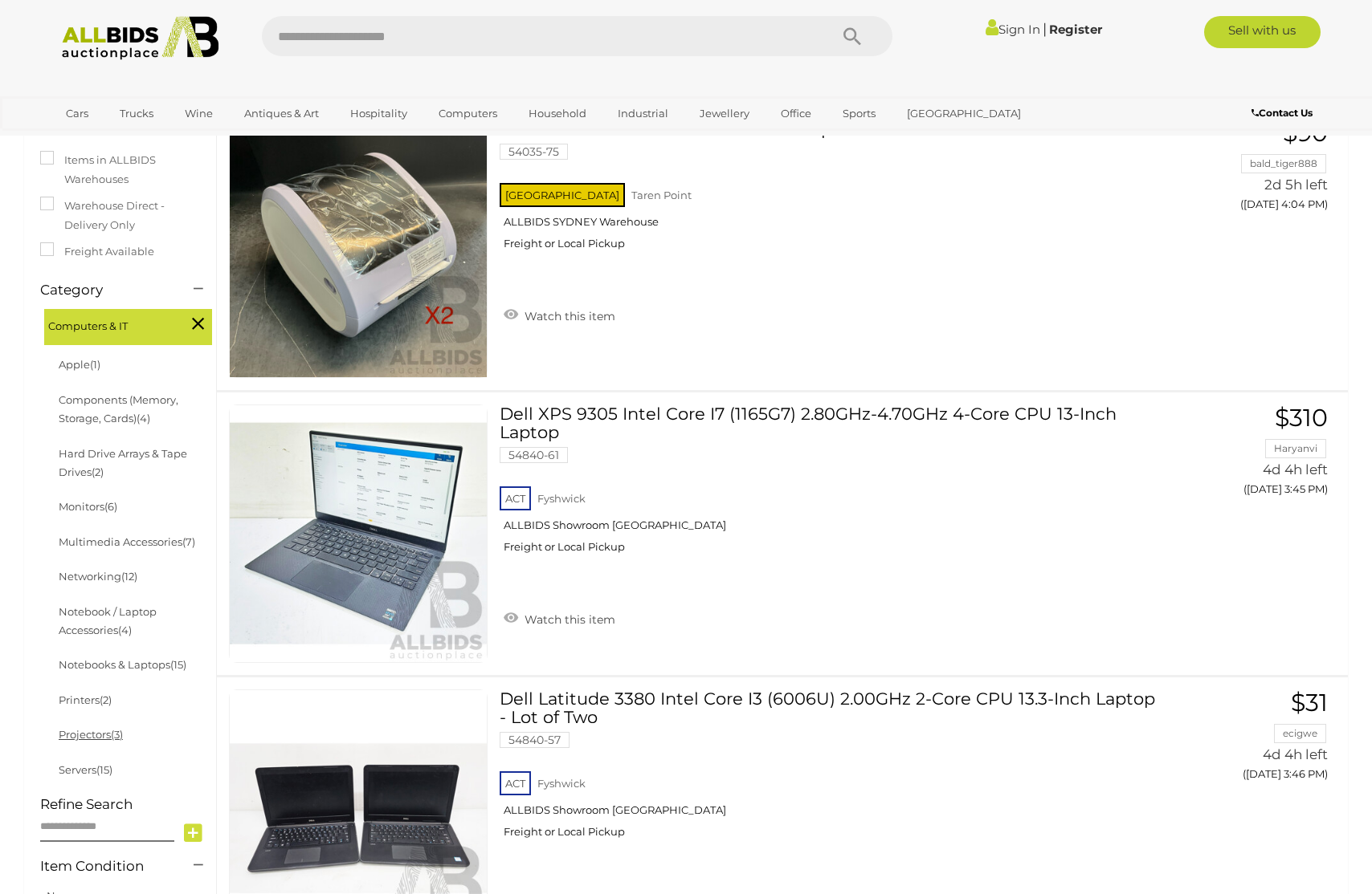
scroll to position [281, 0]
